Goal: Navigation & Orientation: Find specific page/section

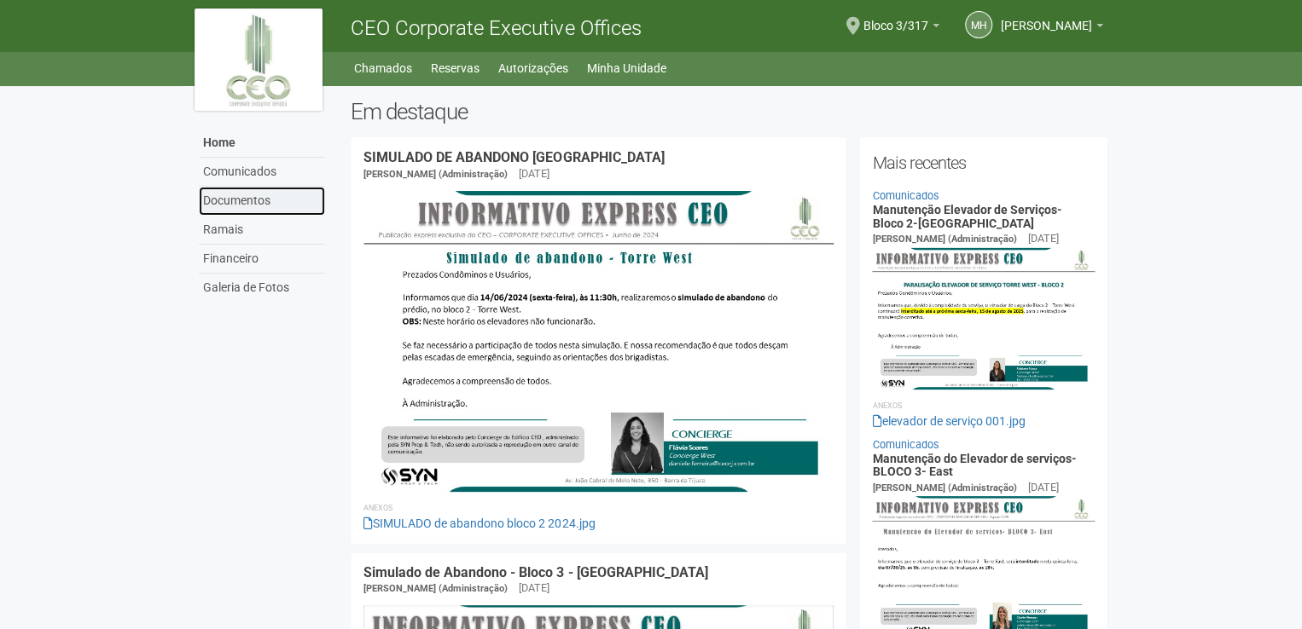
click at [252, 200] on link "Documentos" at bounding box center [262, 201] width 126 height 29
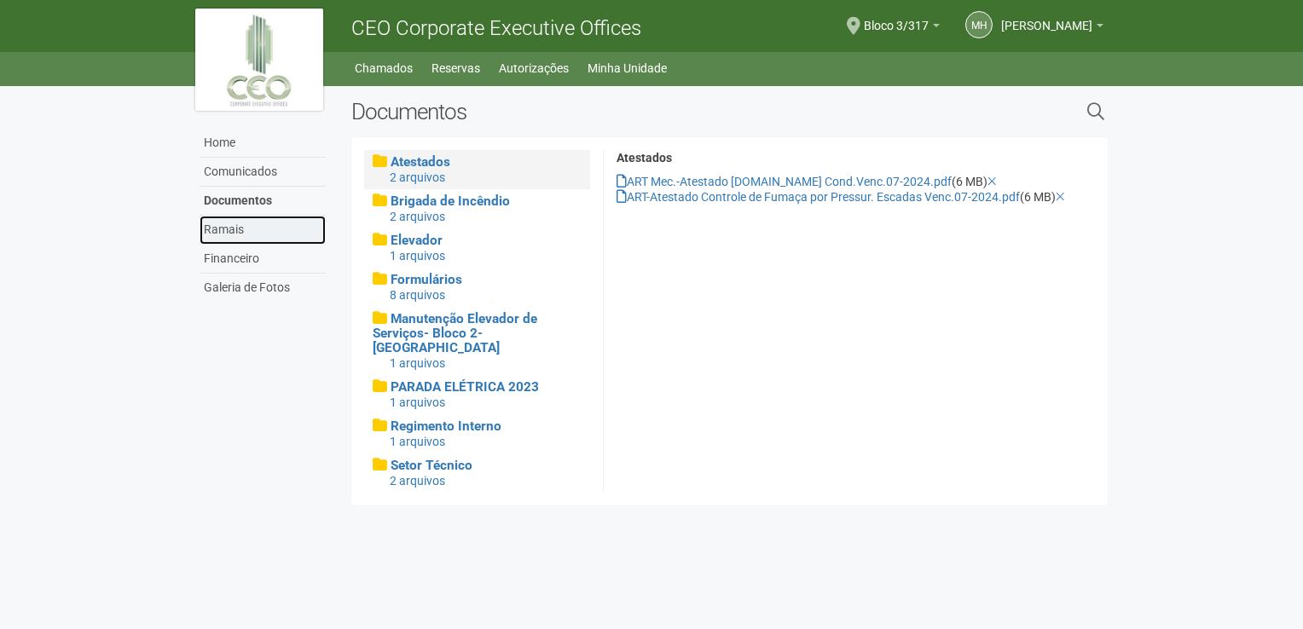
click at [235, 237] on link "Ramais" at bounding box center [263, 230] width 126 height 29
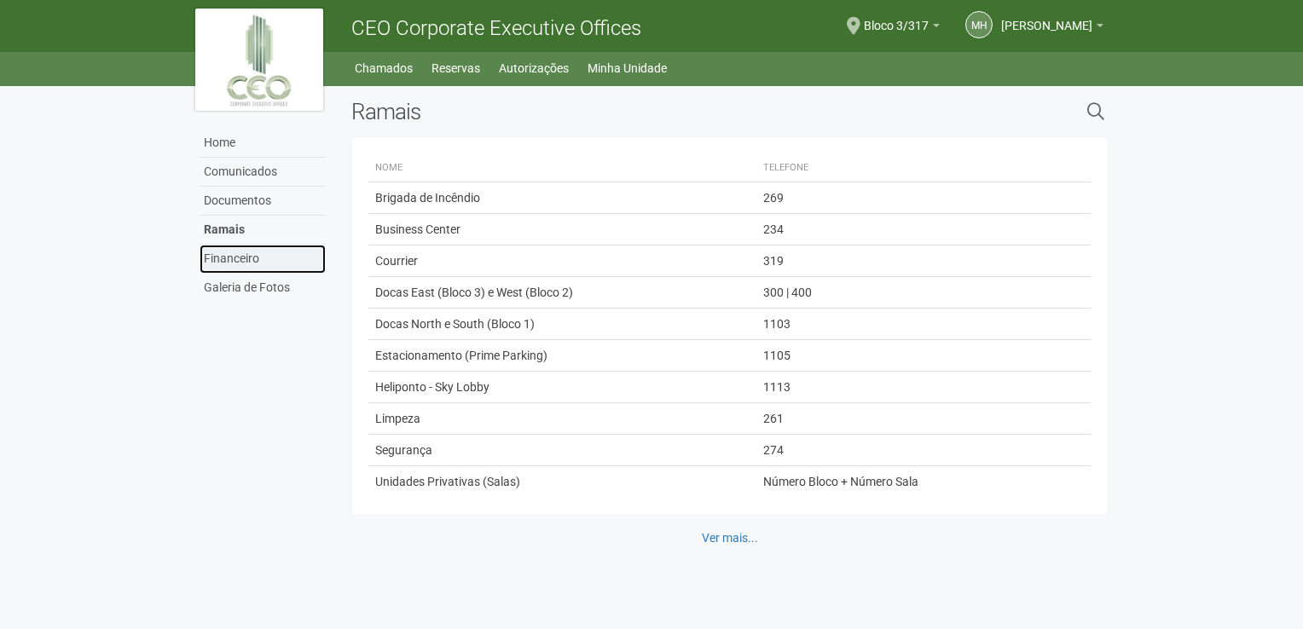
click at [235, 261] on link "Financeiro" at bounding box center [263, 259] width 126 height 29
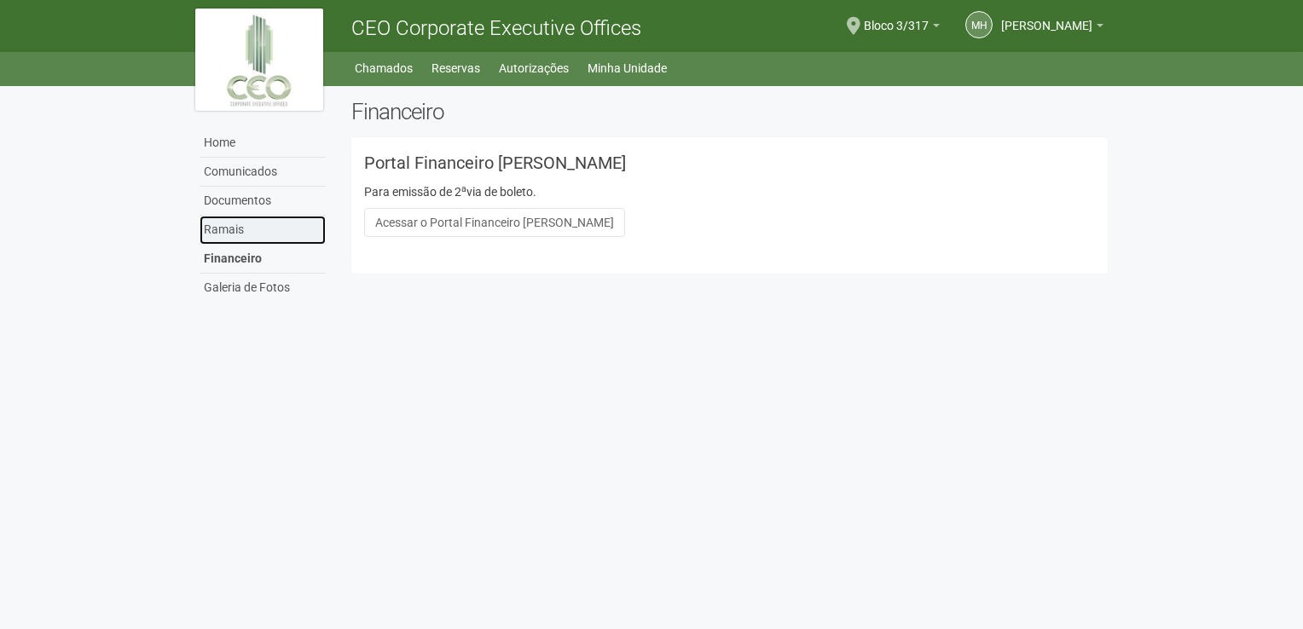
click at [235, 229] on link "Ramais" at bounding box center [263, 230] width 126 height 29
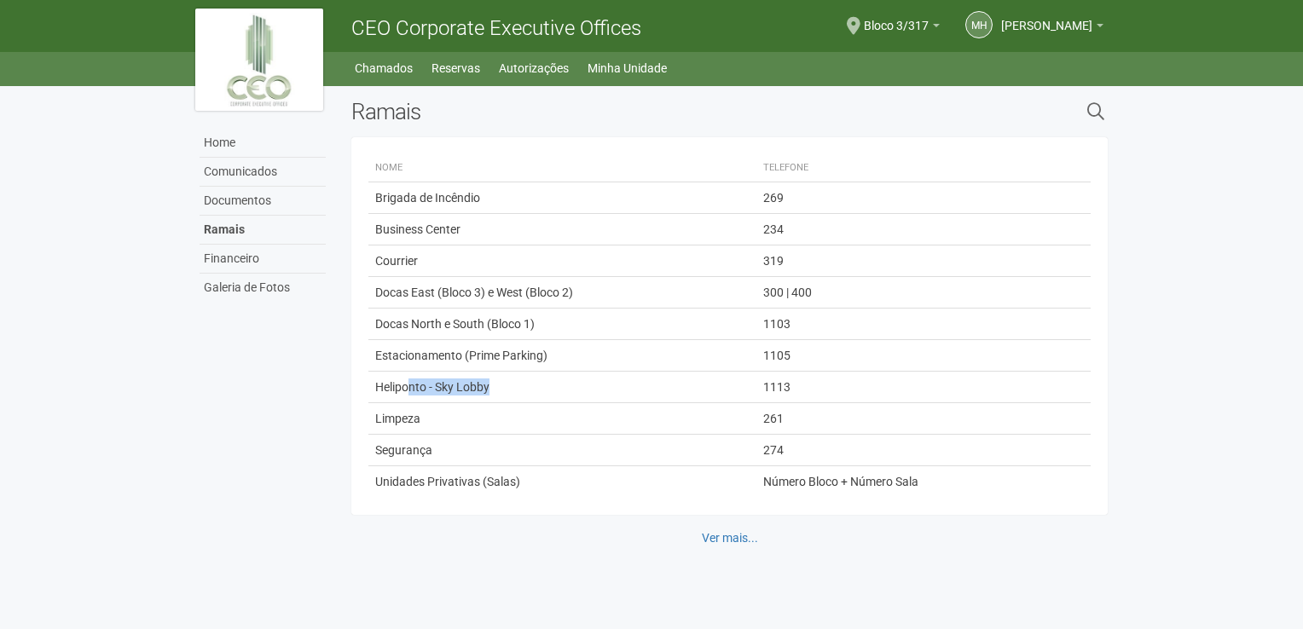
drag, startPoint x: 406, startPoint y: 391, endPoint x: 496, endPoint y: 387, distance: 89.6
click at [496, 387] on td "Heliponto - Sky Lobby" at bounding box center [561, 388] width 387 height 32
click at [243, 292] on link "Galeria de Fotos" at bounding box center [263, 288] width 126 height 28
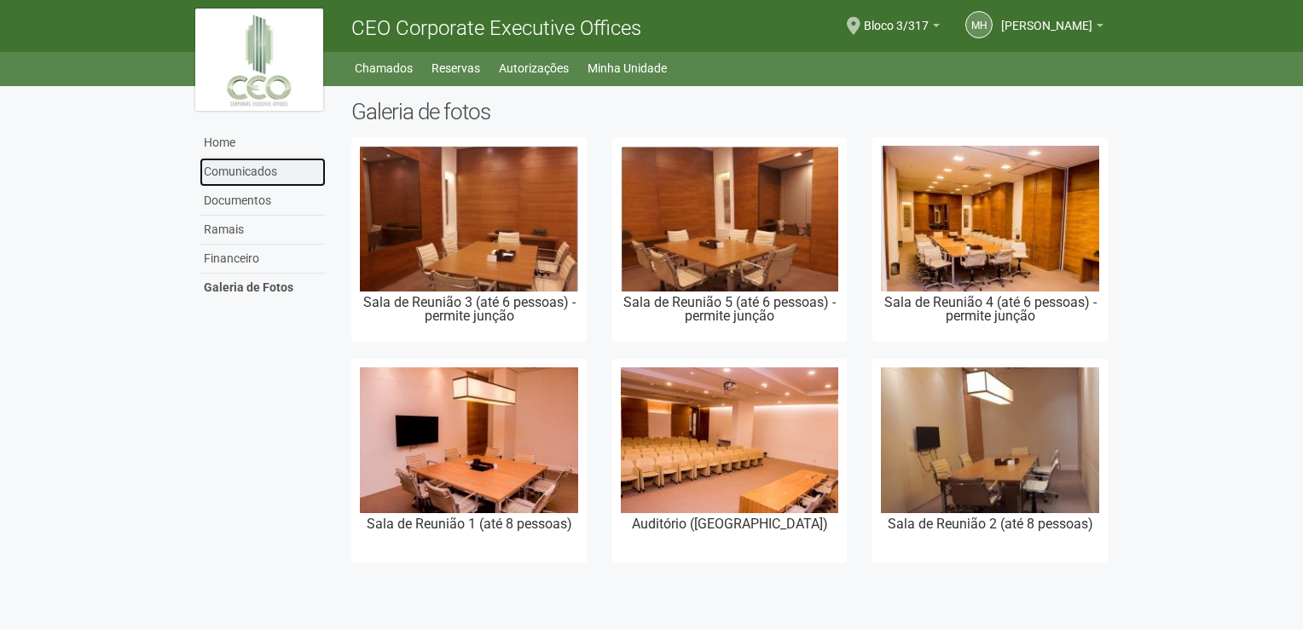
click at [252, 170] on link "Comunicados" at bounding box center [263, 172] width 126 height 29
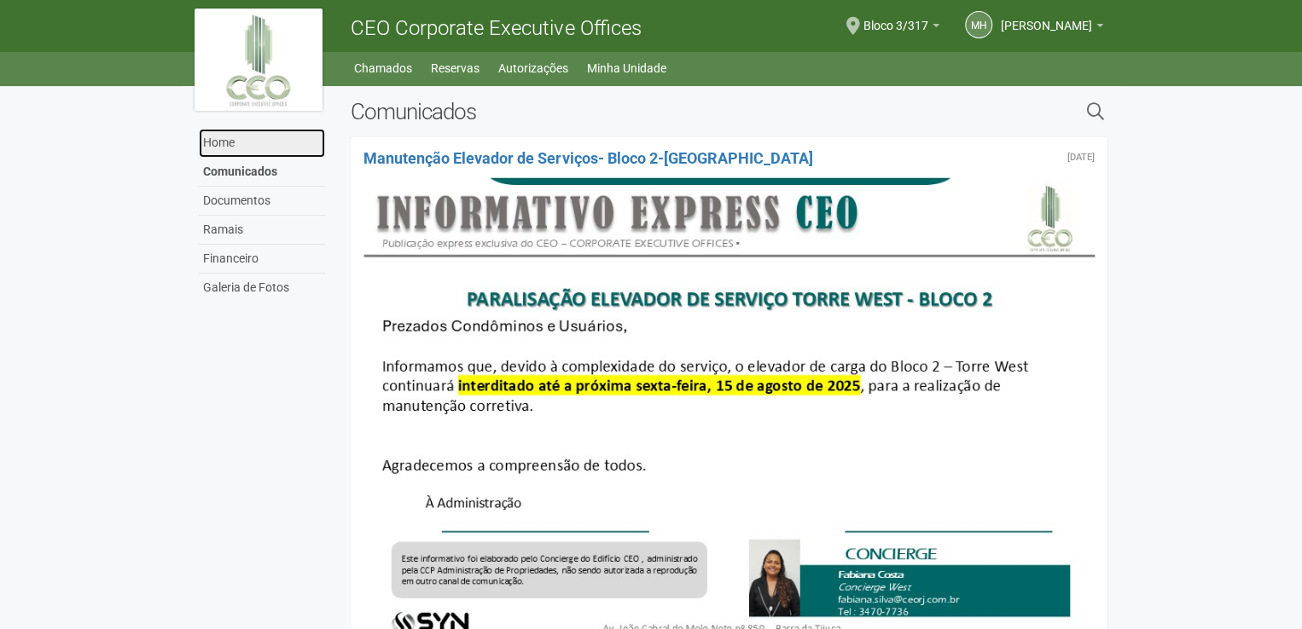
click at [234, 144] on link "Home" at bounding box center [262, 143] width 126 height 29
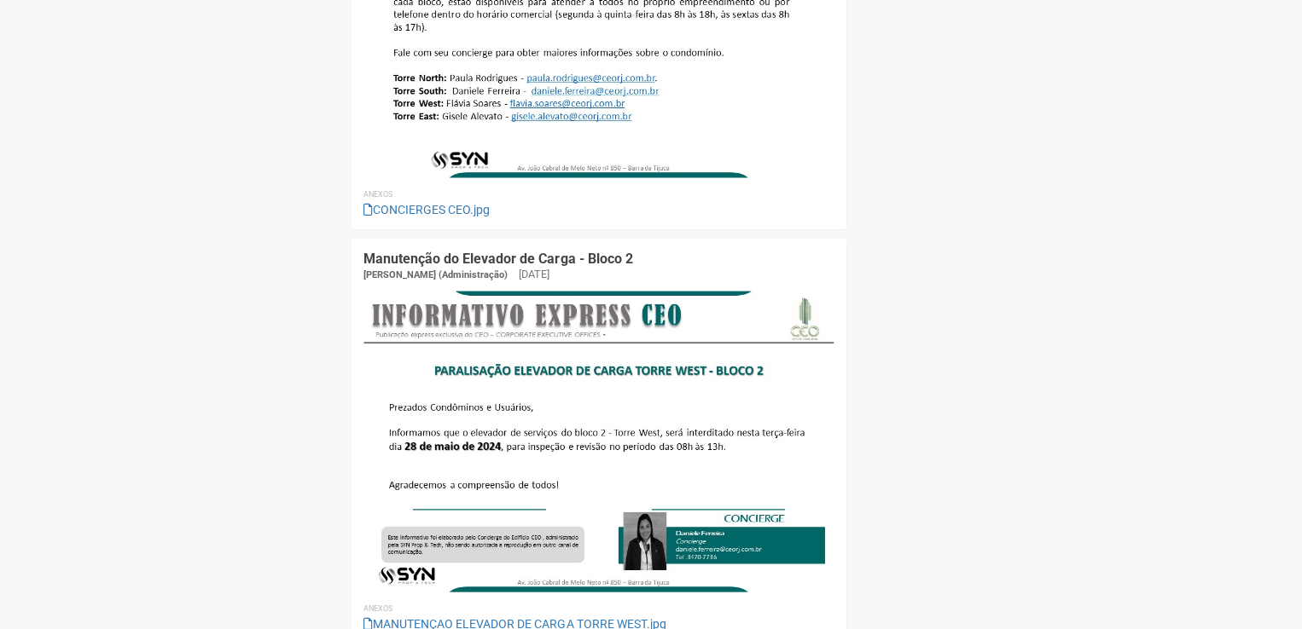
scroll to position [1581, 0]
